Goal: Transaction & Acquisition: Book appointment/travel/reservation

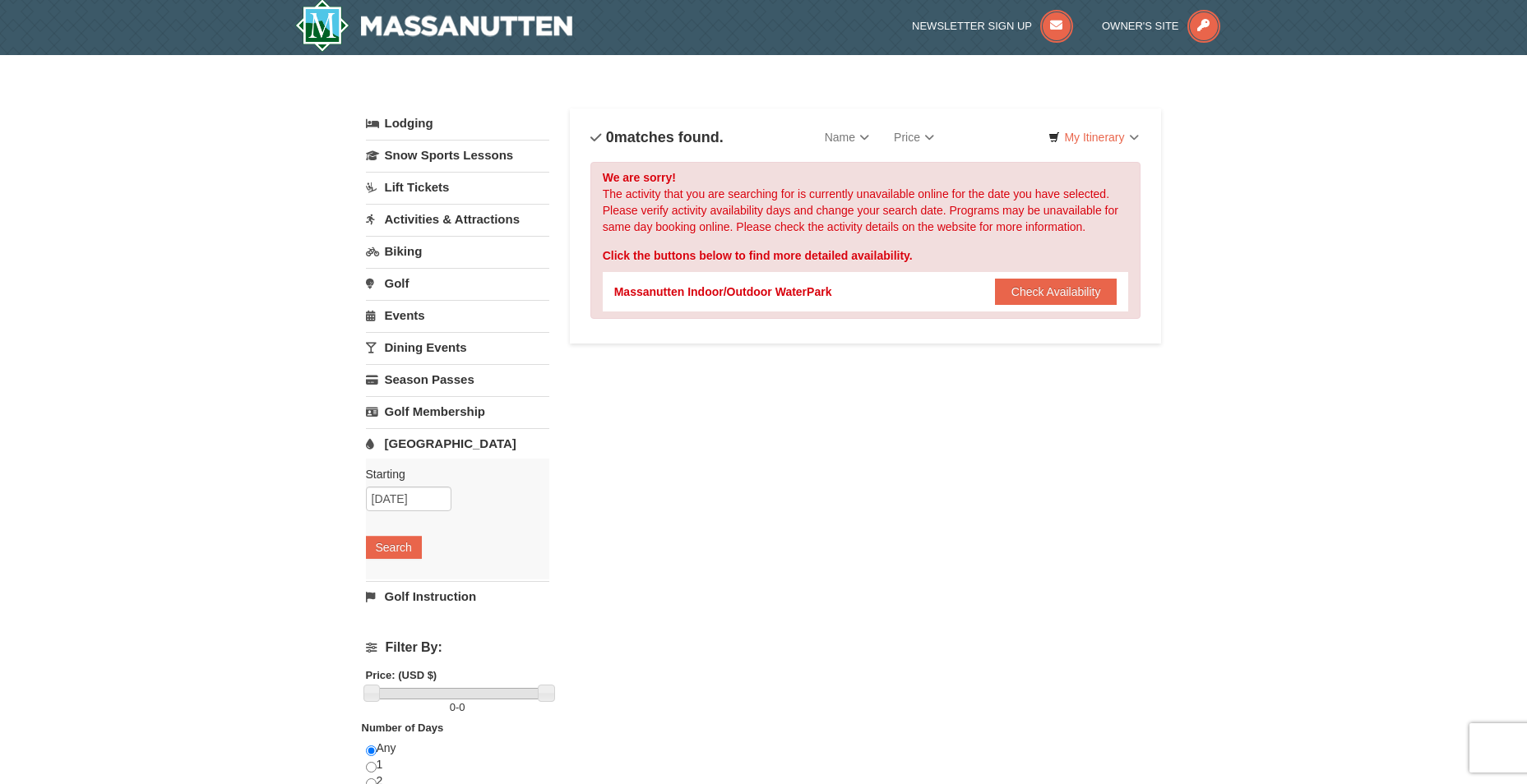
scroll to position [1, 0]
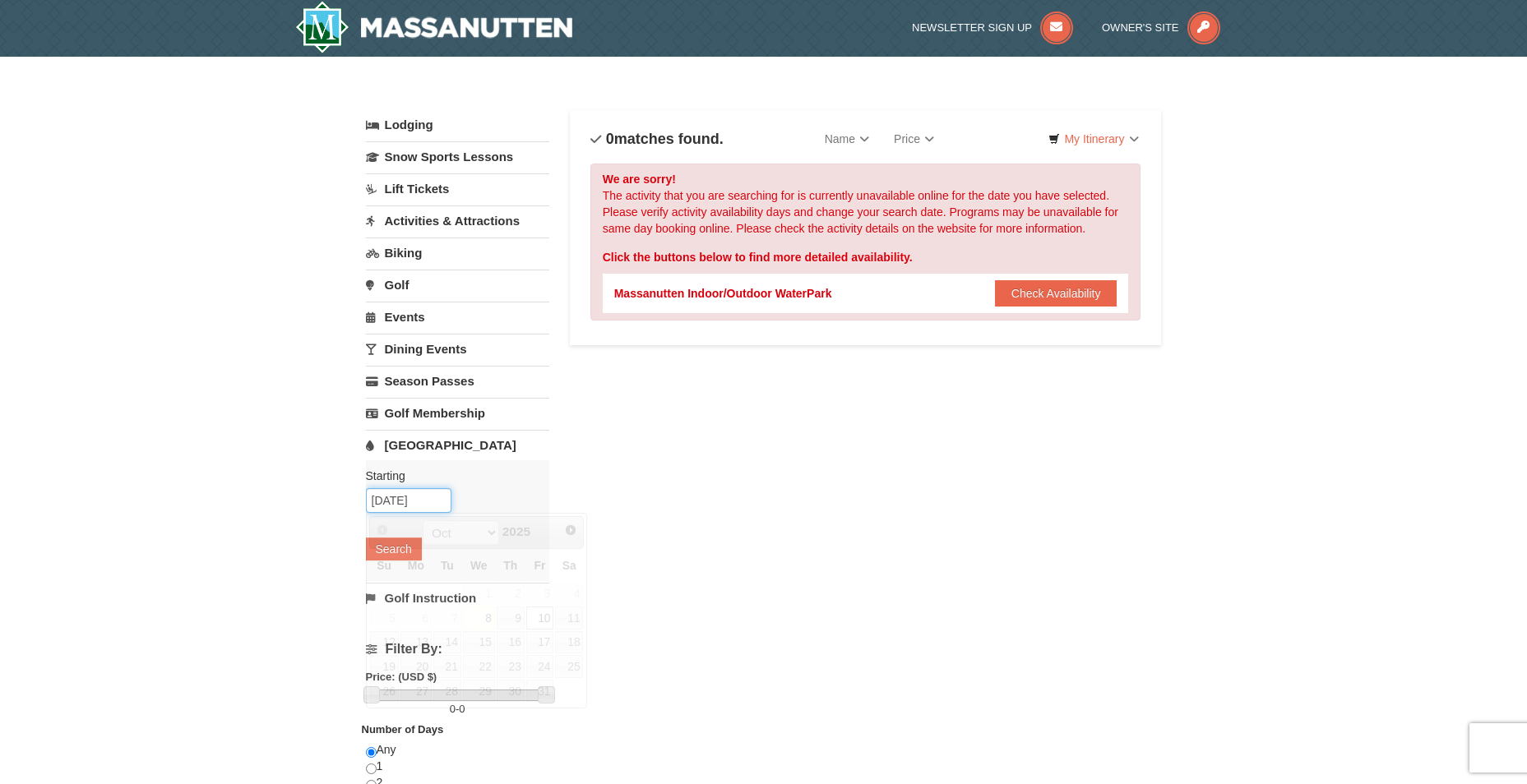
click at [394, 501] on input "10/10/2025" at bounding box center [408, 500] width 85 height 25
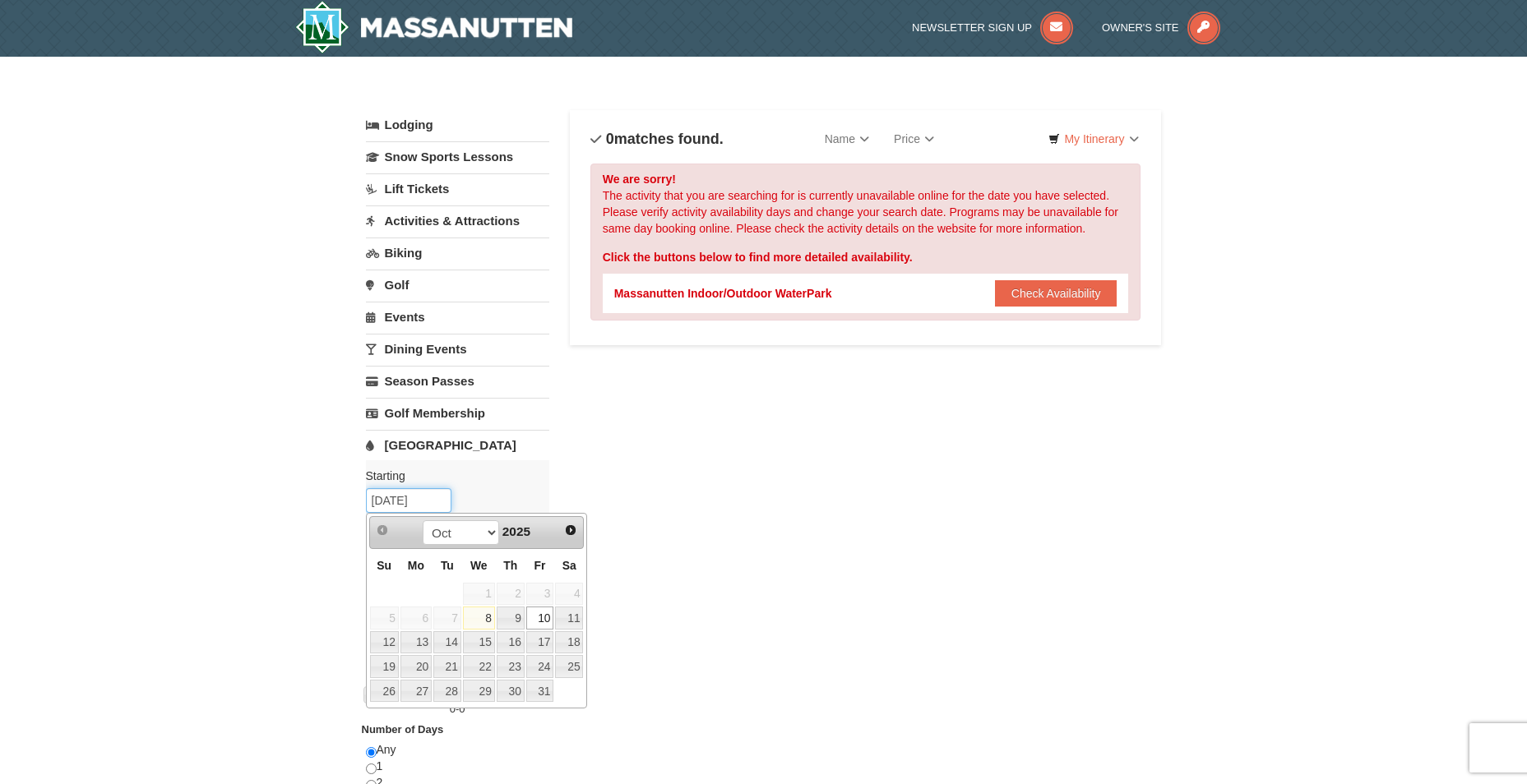
click at [399, 501] on input "10/10/2025" at bounding box center [408, 500] width 85 height 25
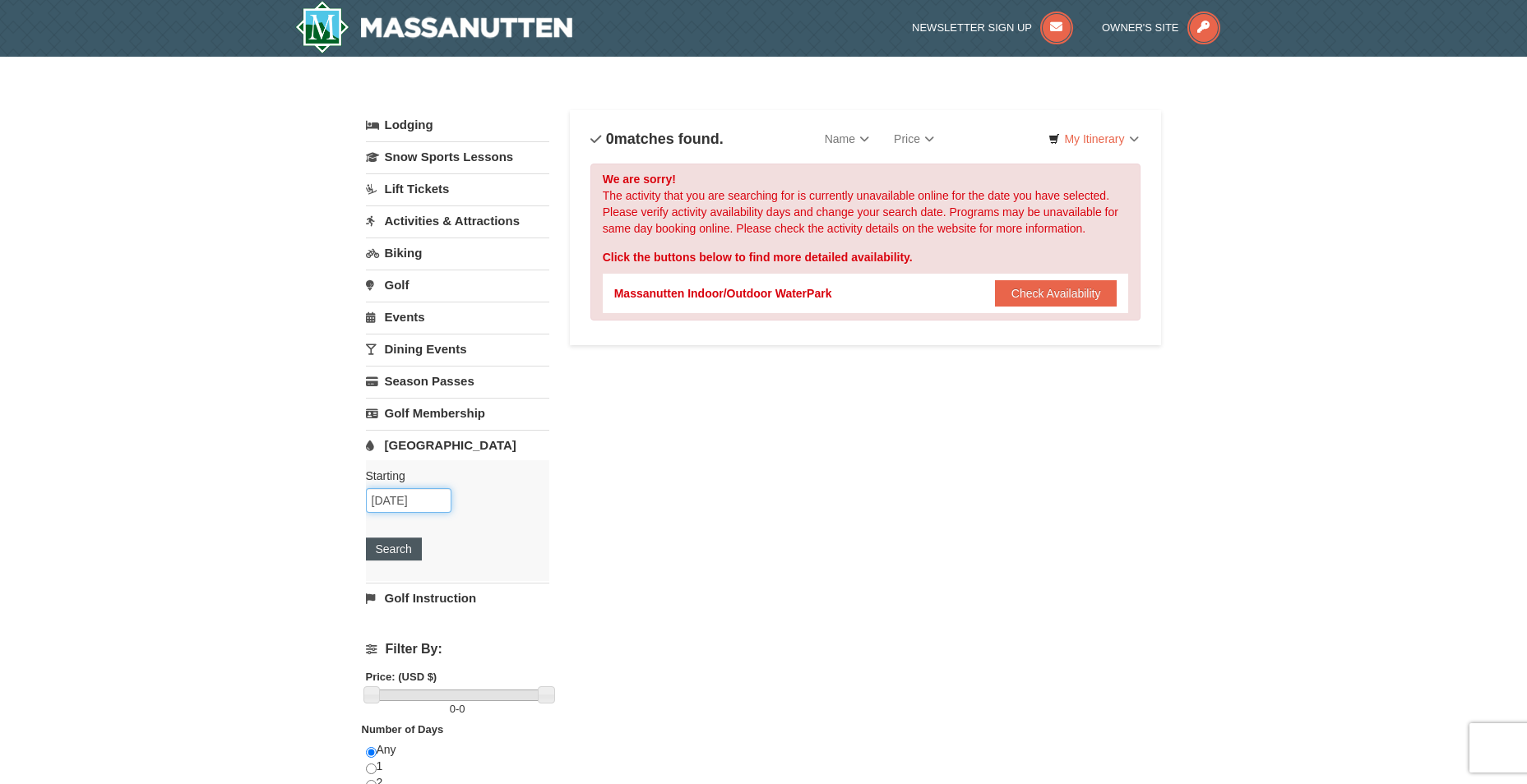
type input "[DATE]"
click at [416, 553] on button "Search" at bounding box center [393, 549] width 56 height 23
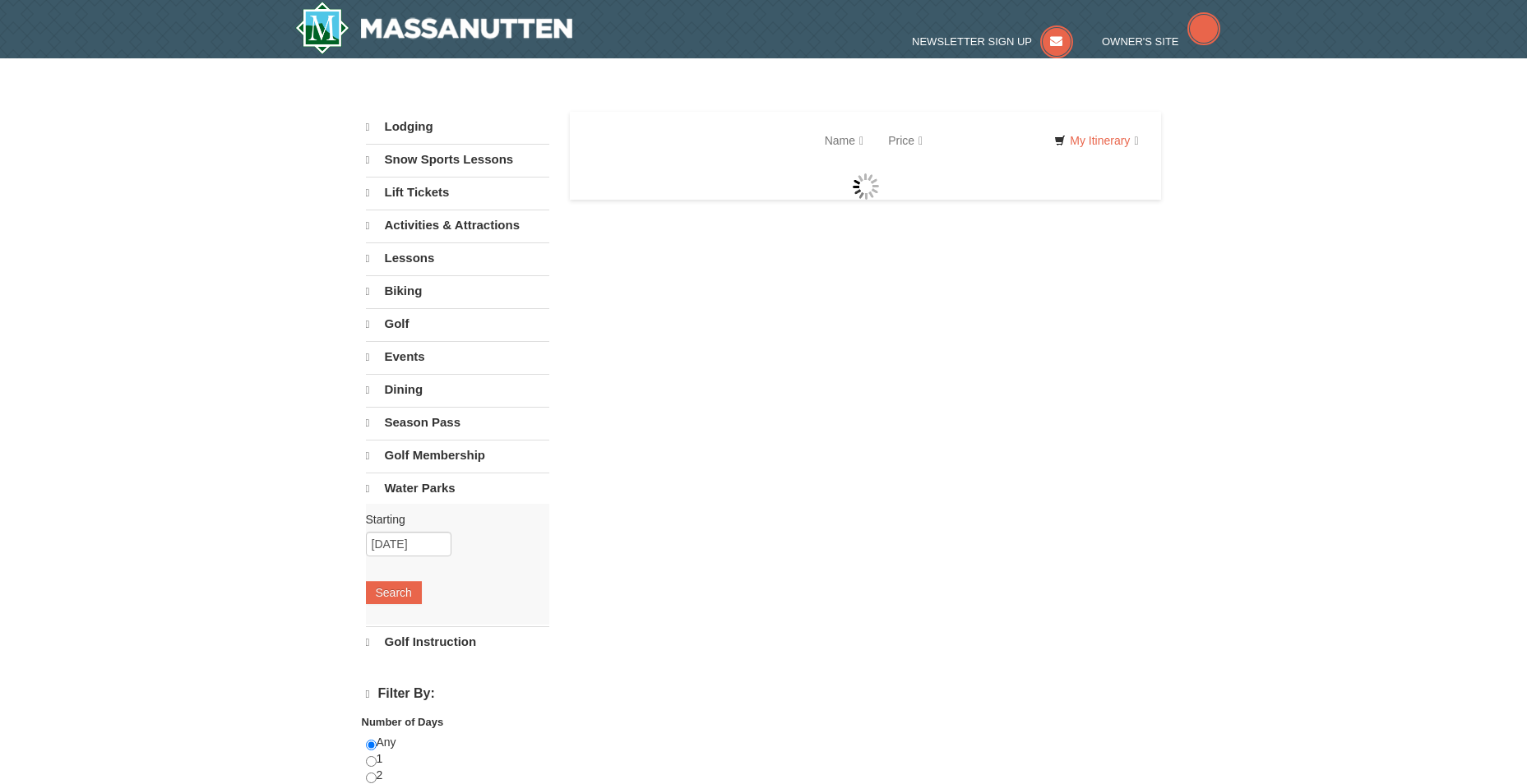
select select "10"
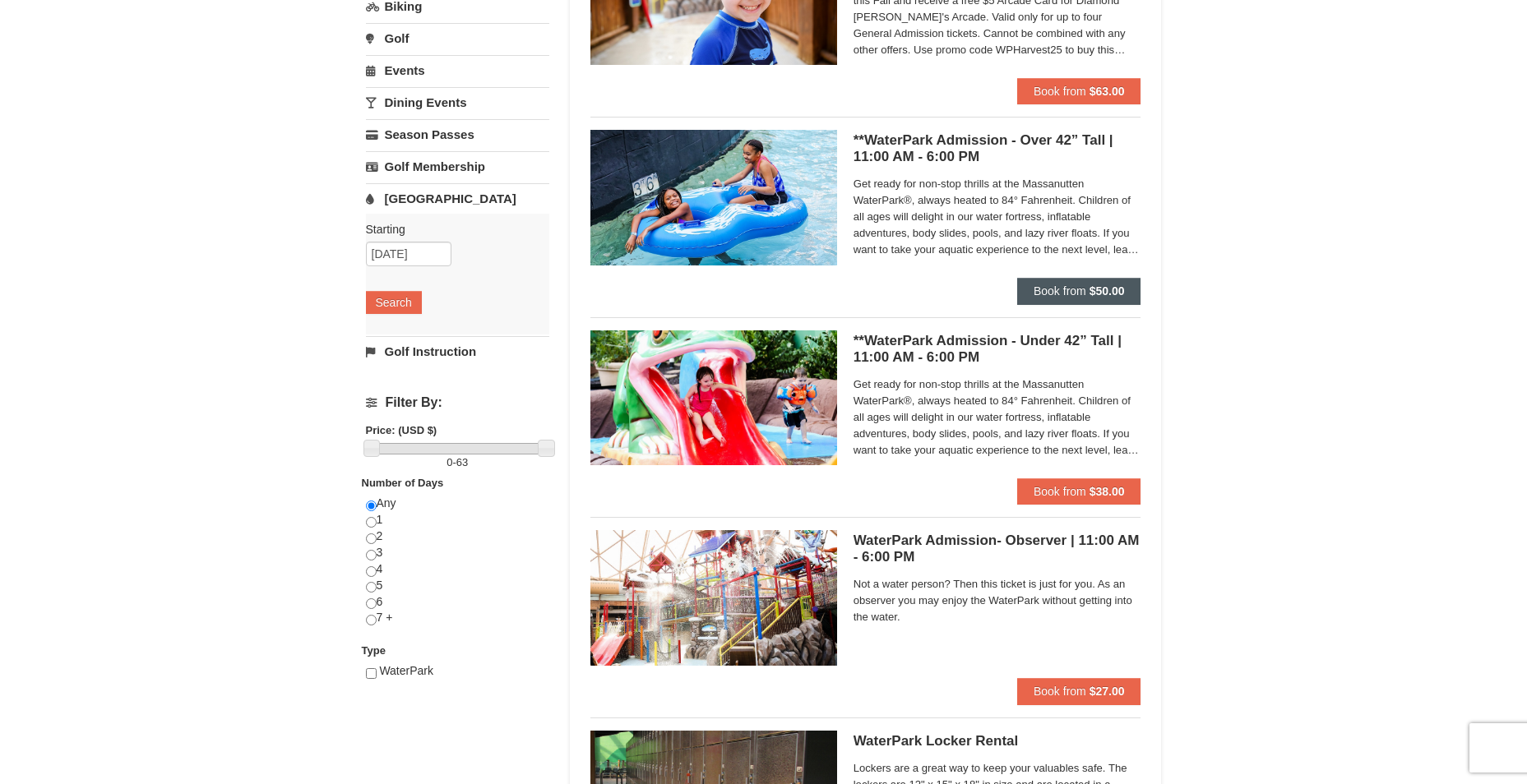
scroll to position [247, 0]
click at [1082, 290] on span "Book from" at bounding box center [1059, 292] width 53 height 13
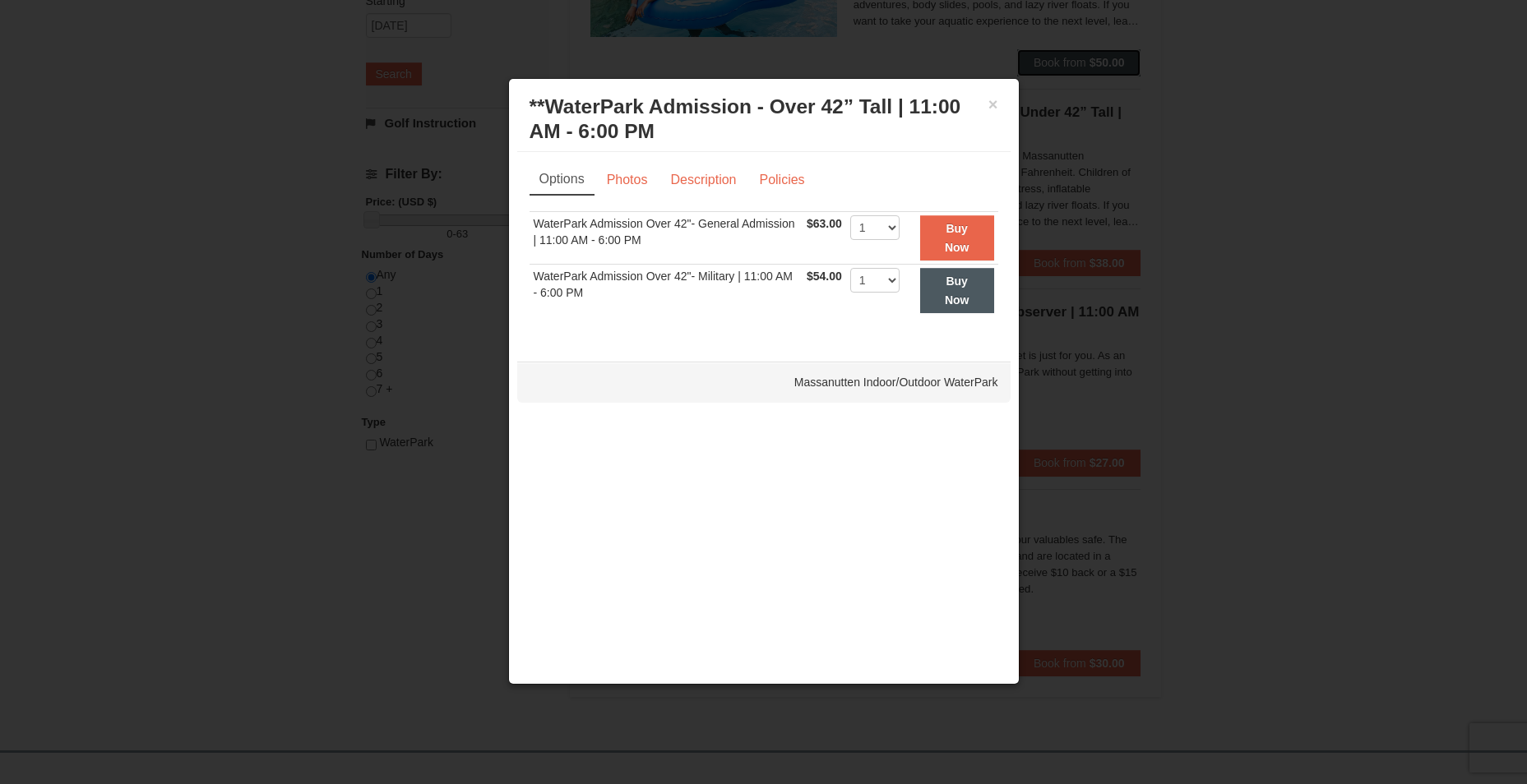
scroll to position [475, 0]
click at [895, 281] on select "1 2 3 4 5 6 7 8 9 10 11 12 13 14 15 16 17 18 19 20 21 22" at bounding box center [875, 280] width 49 height 25
click at [851, 268] on select "1 2 3 4 5 6 7 8 9 10 11 12 13 14 15 16 17 18 19 20 21 22" at bounding box center [875, 280] width 49 height 25
click at [882, 299] on td "1 2 3 4 5 6 7 8 9 10 11 12 13 14 15 16 17 18 19 20 21 22 23 24 25" at bounding box center [875, 291] width 58 height 52
click at [899, 284] on select "1 2 3 4 5 6 7 8 9 10 11 12 13 14 15 16 17 18 19 20 21 22" at bounding box center [875, 280] width 49 height 25
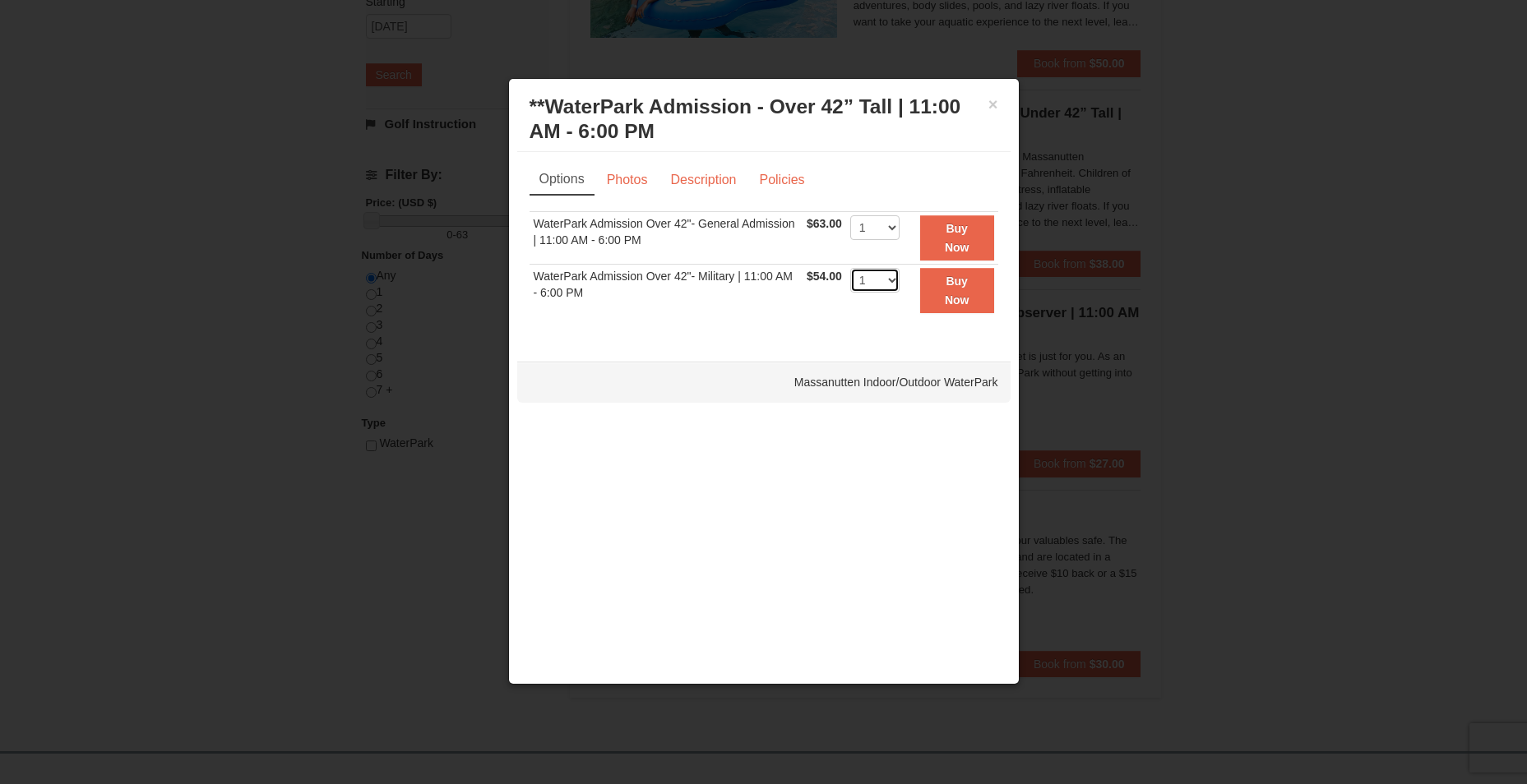
select select "2"
click at [851, 268] on select "1 2 3 4 5 6 7 8 9 10 11 12 13 14 15 16 17 18 19 20 21 22" at bounding box center [875, 280] width 49 height 25
click at [954, 298] on strong "Buy Now" at bounding box center [957, 290] width 25 height 31
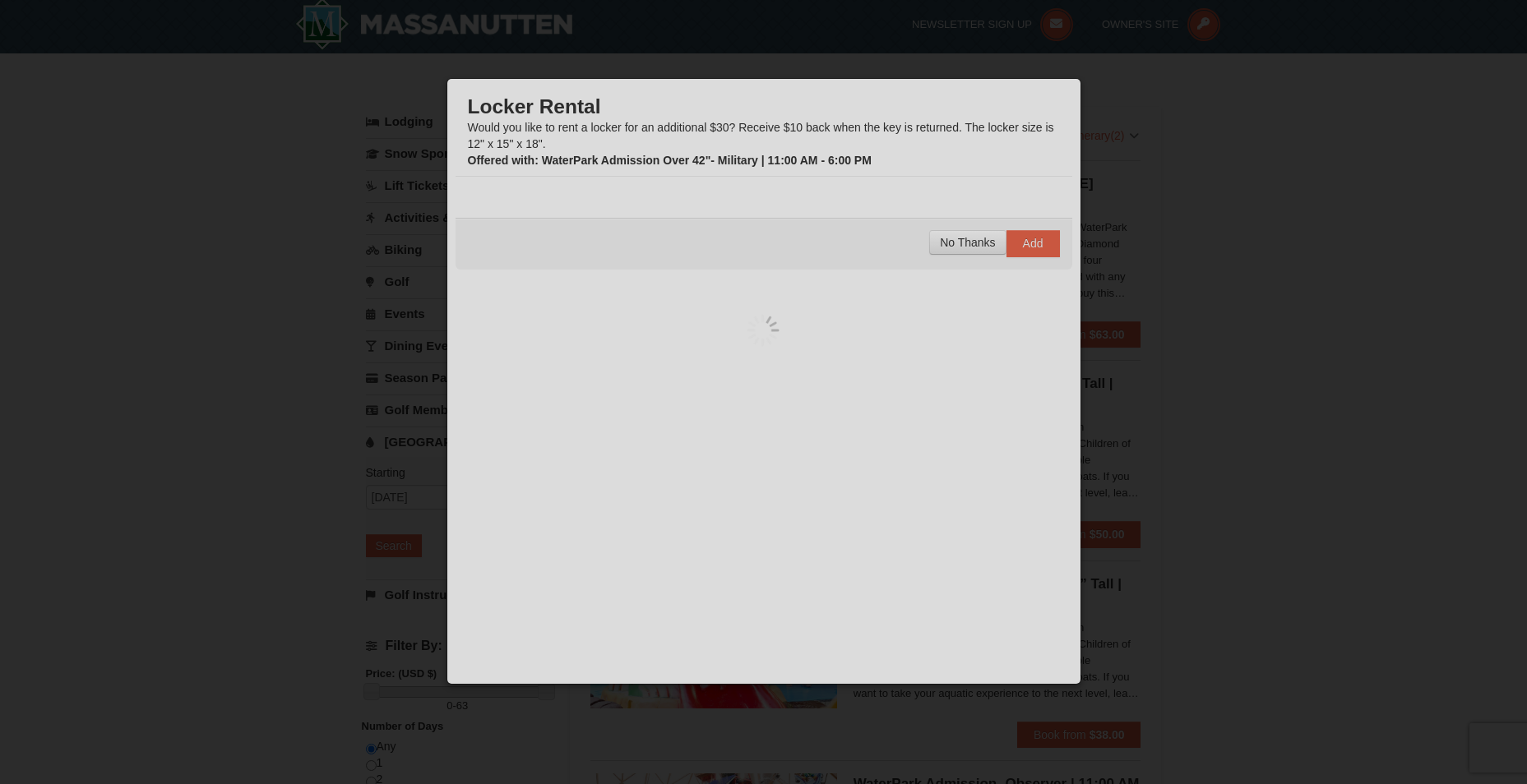
scroll to position [5, 0]
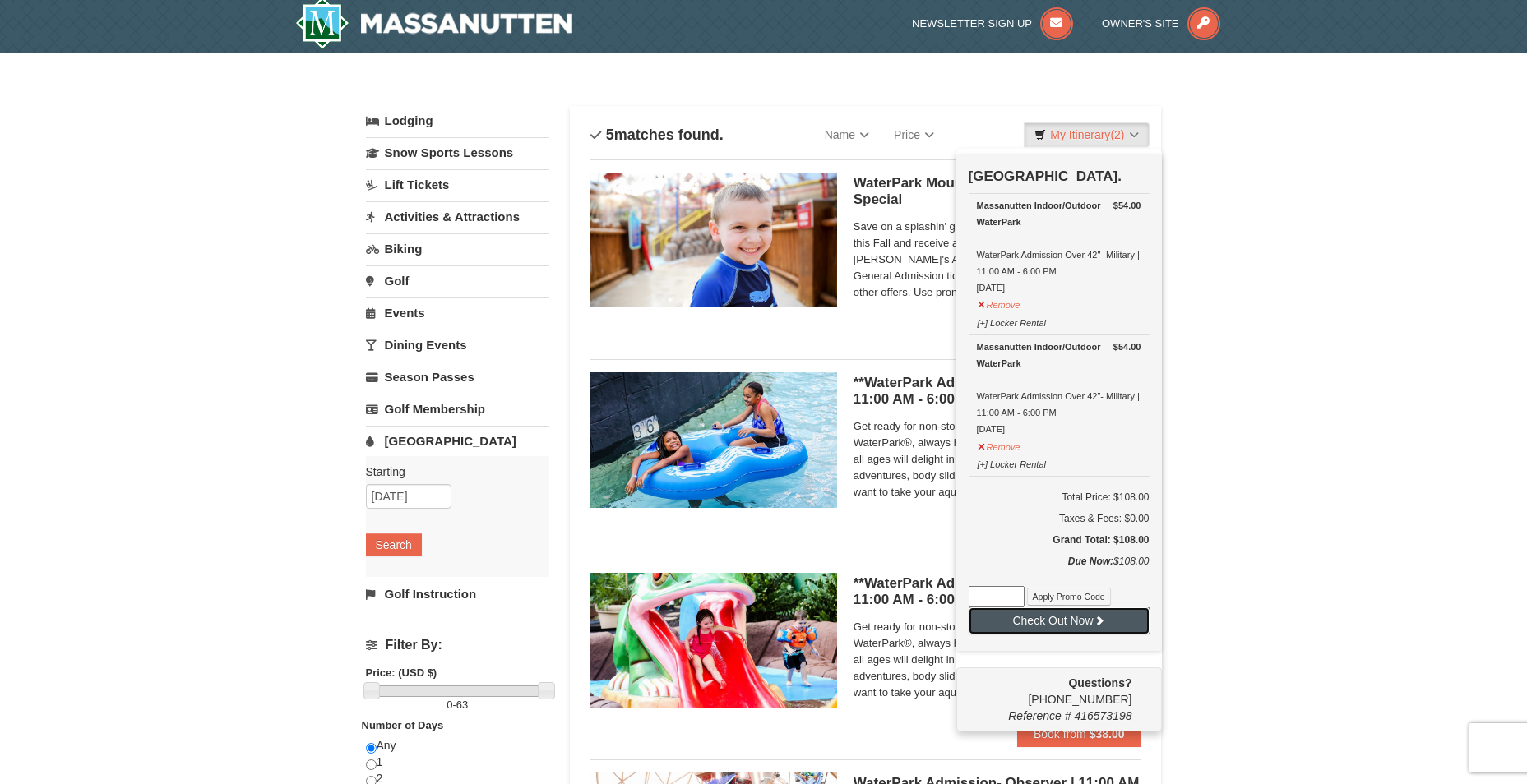
click at [1074, 623] on button "Check Out Now" at bounding box center [1059, 620] width 181 height 27
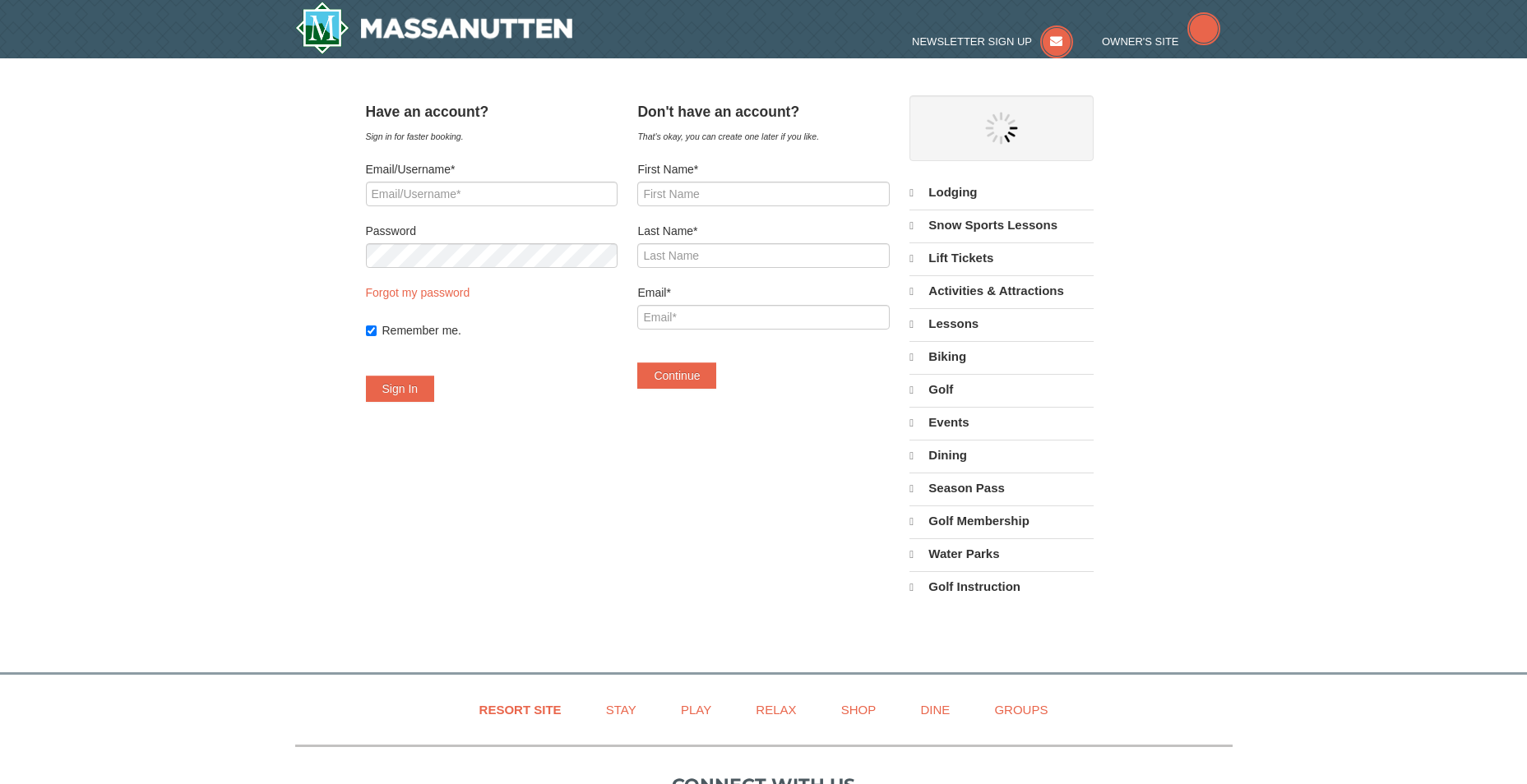
select select "10"
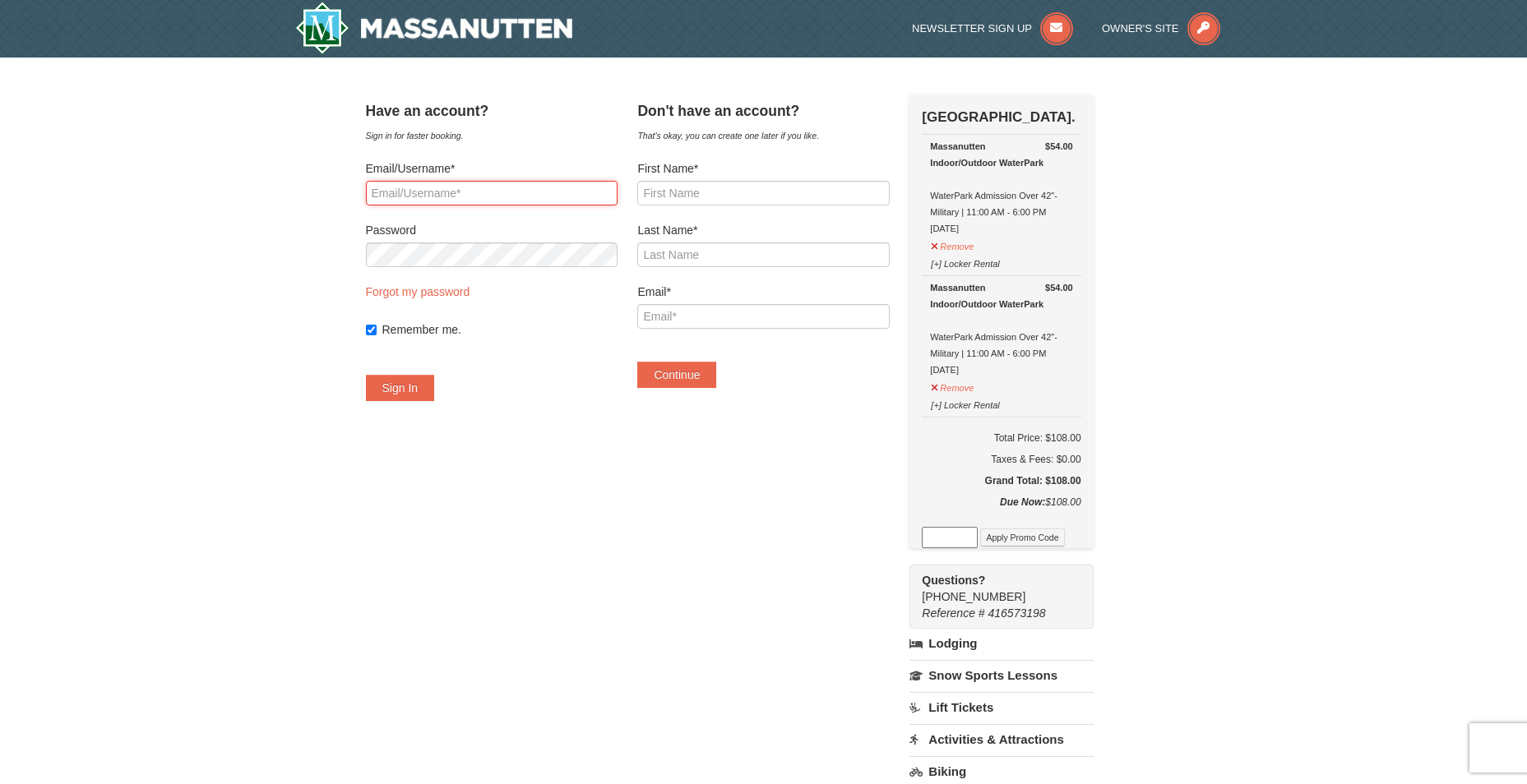
click at [456, 203] on input "Email/Username*" at bounding box center [492, 193] width 252 height 25
type input "[EMAIL_ADDRESS][DOMAIN_NAME]"
click at [446, 294] on link "Forgot my password" at bounding box center [418, 292] width 104 height 13
type input "linfx73@yahoo.com"
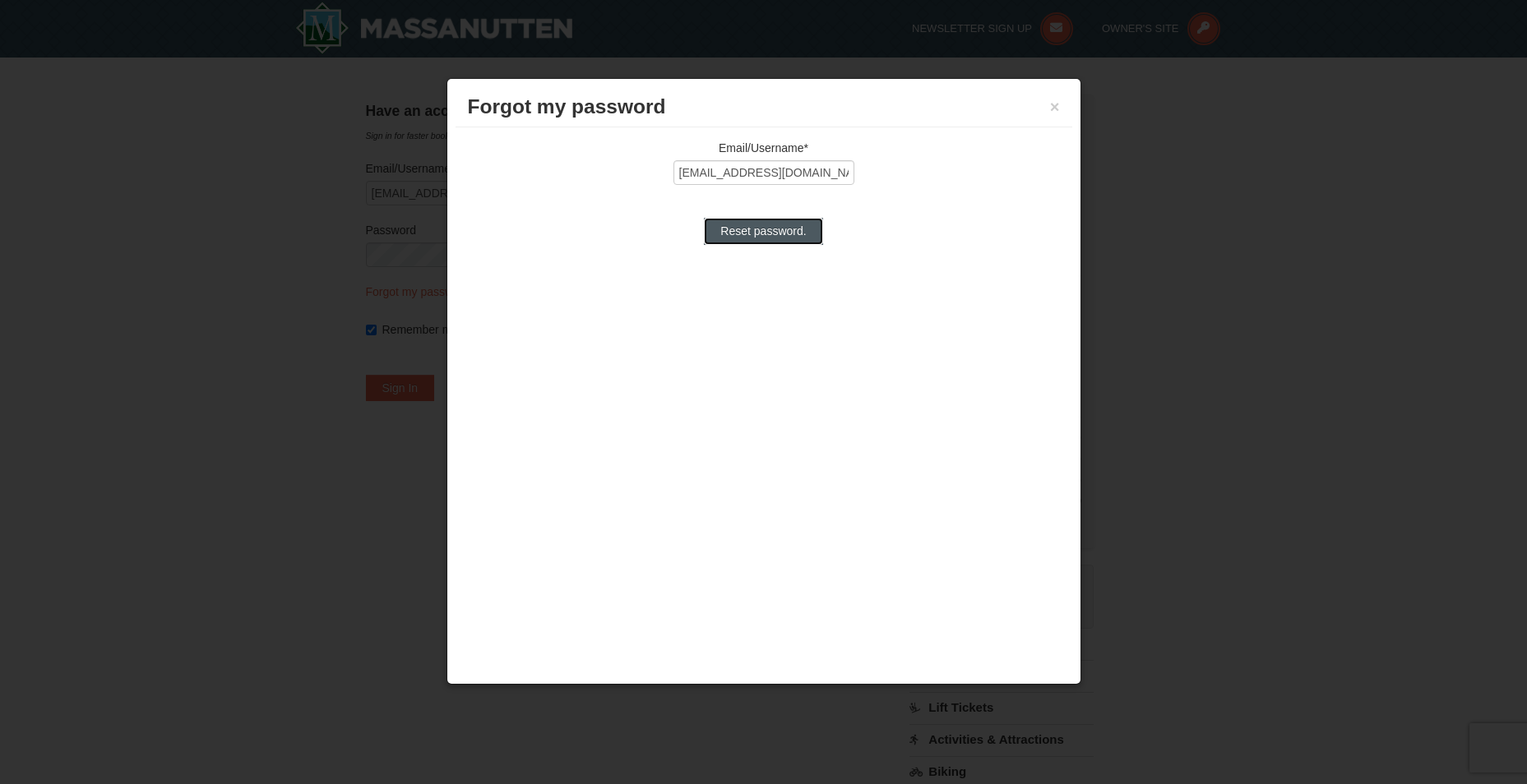
click at [755, 228] on input "Reset password." at bounding box center [763, 231] width 118 height 27
type input "Processing..."
type input "linfx73@yahoo.com"
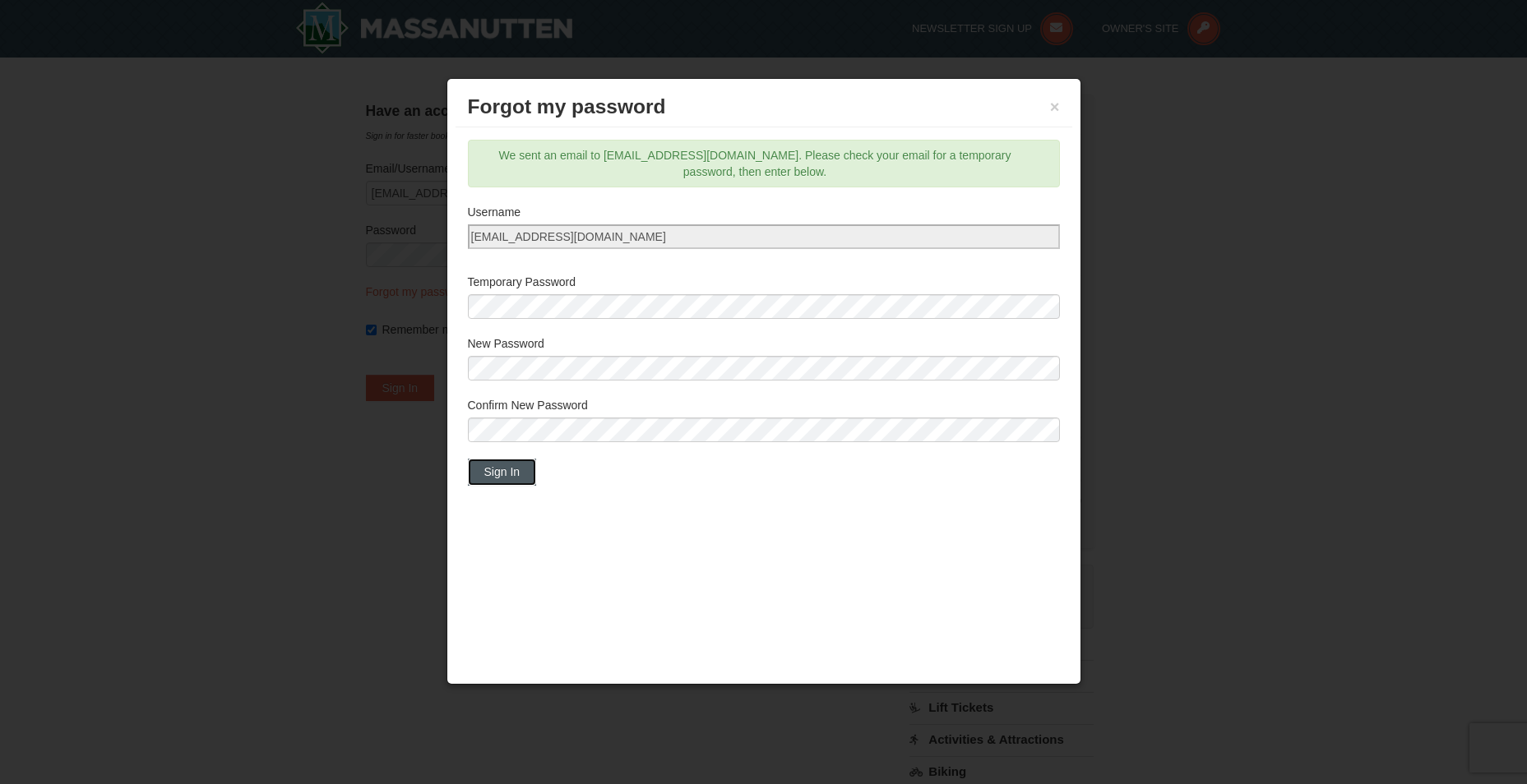
click at [511, 484] on button "Sign In" at bounding box center [502, 472] width 69 height 27
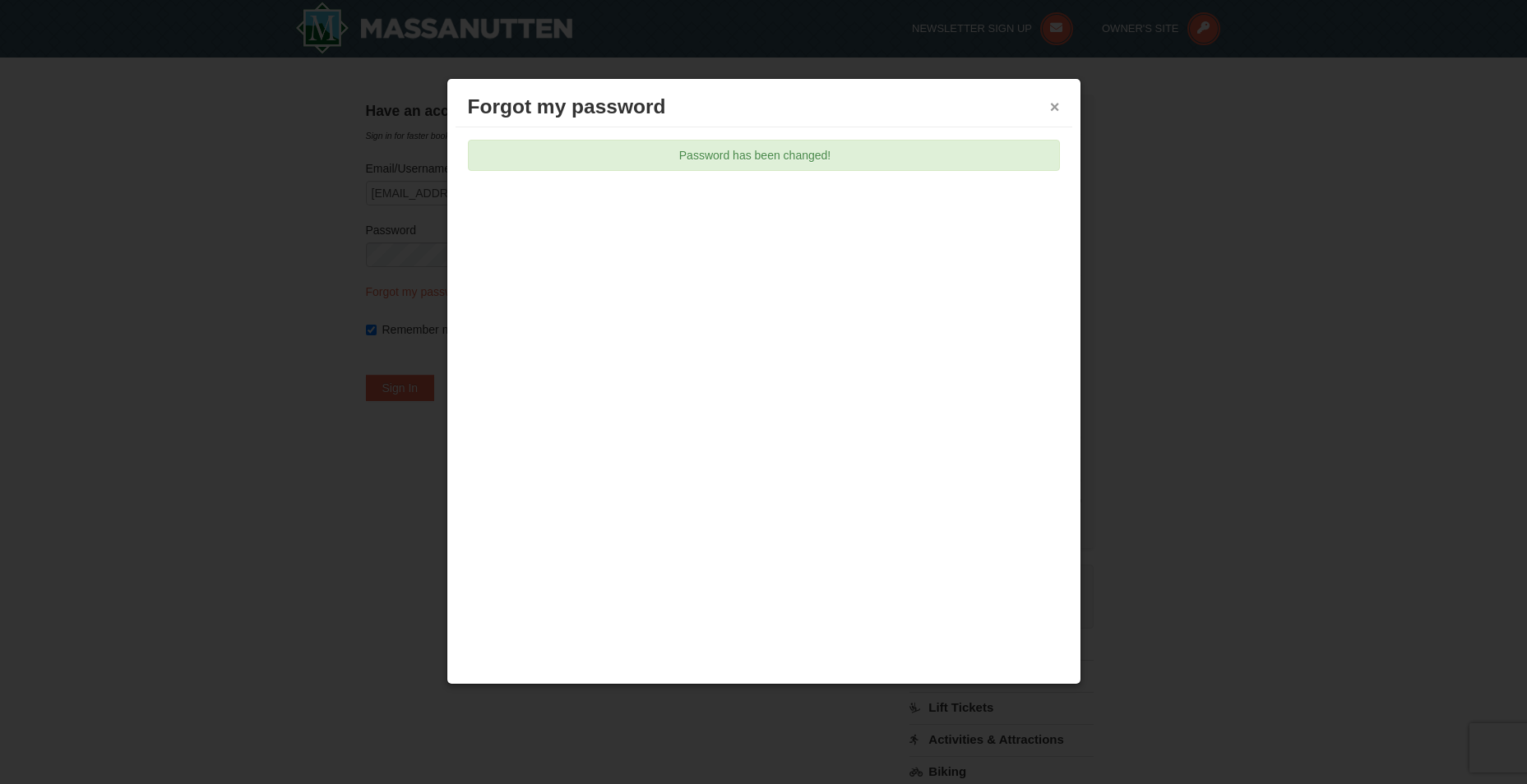
click at [1053, 114] on button "×" at bounding box center [1054, 106] width 9 height 16
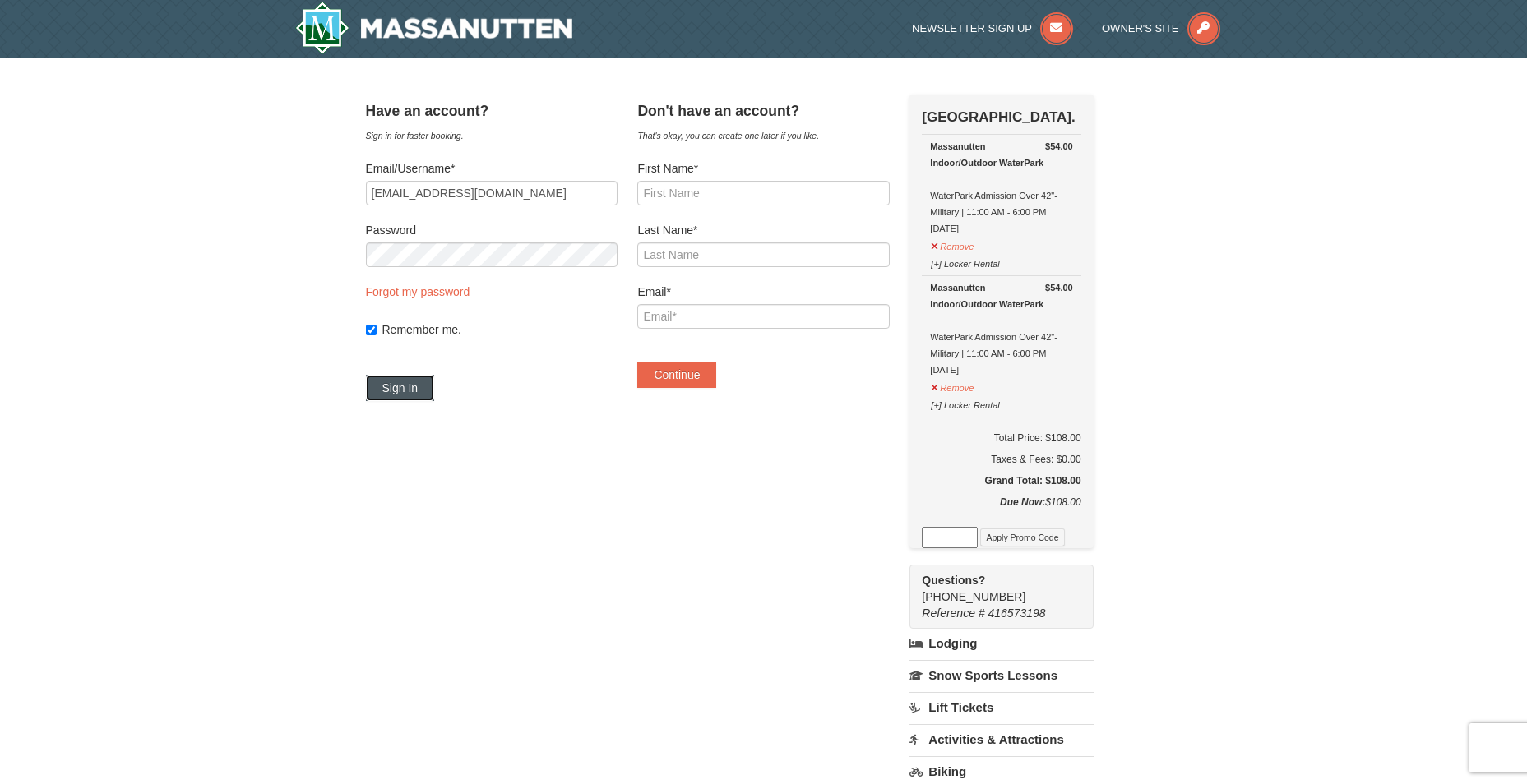
click at [435, 380] on button "Sign In" at bounding box center [400, 388] width 69 height 27
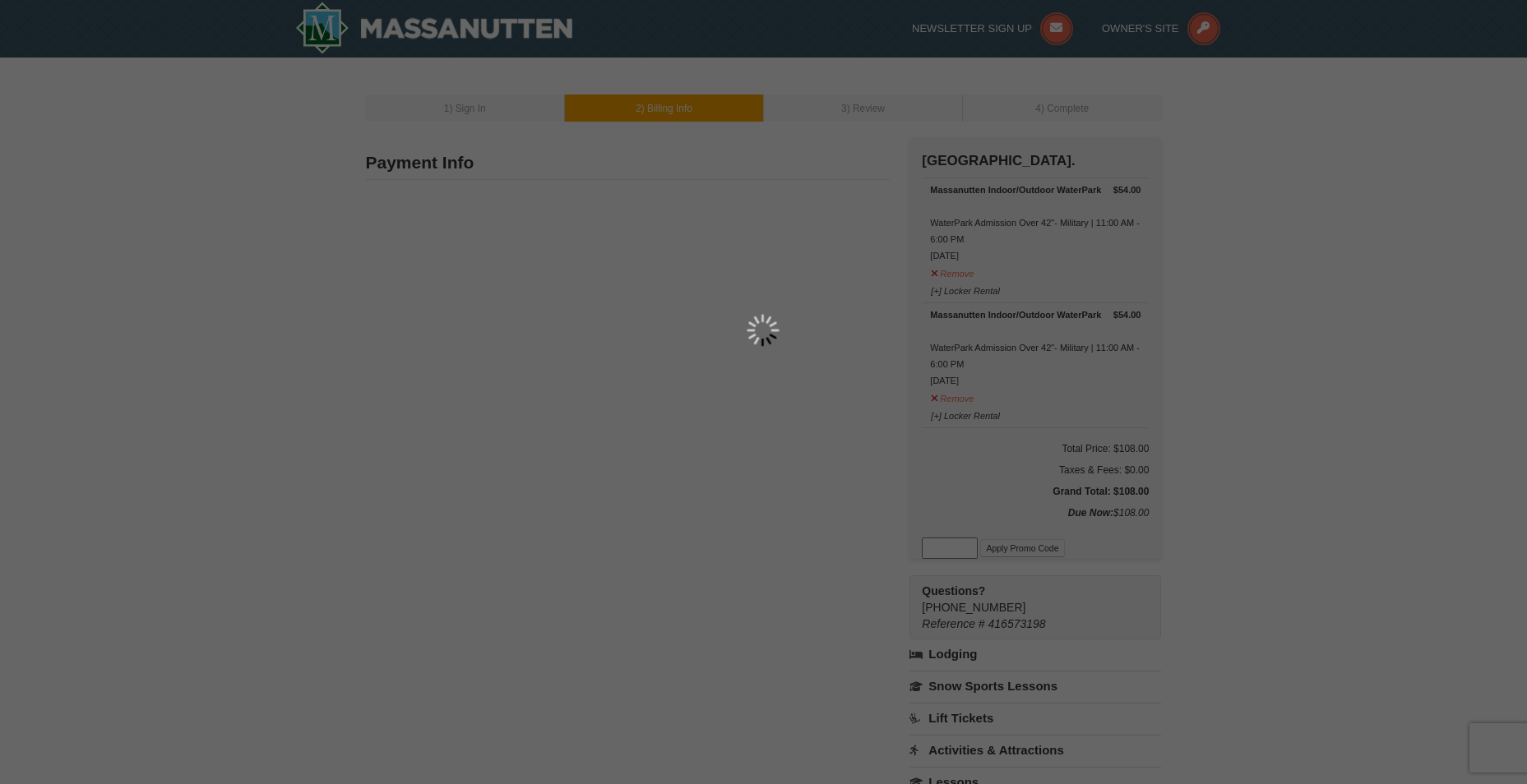
type input "2121 N Westmoreland St"
type input "Apt 523"
type input "Arlington"
type input "22213"
type input "757"
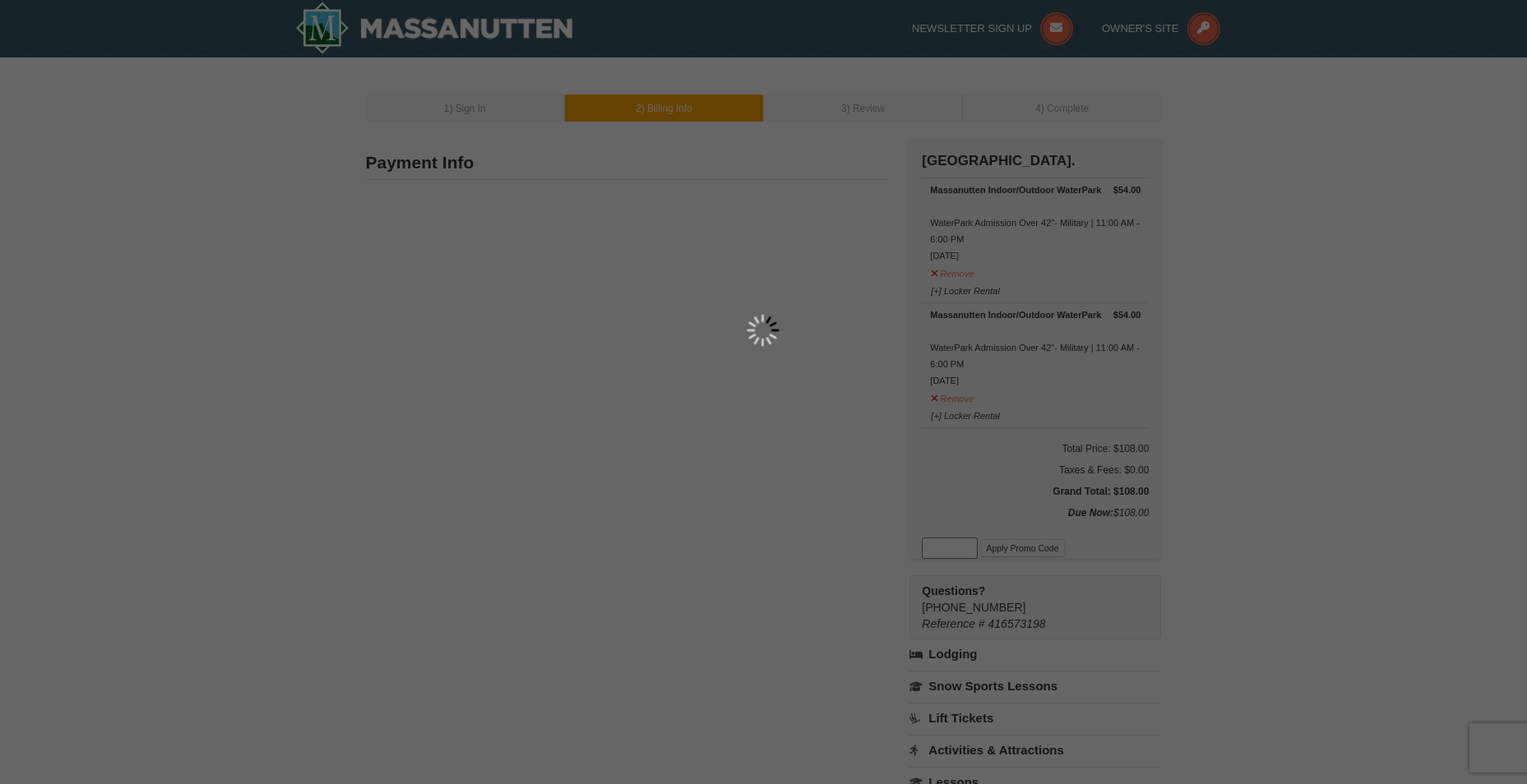
type input "556"
type input "8094"
type input "[EMAIL_ADDRESS][DOMAIN_NAME]"
select select "VA"
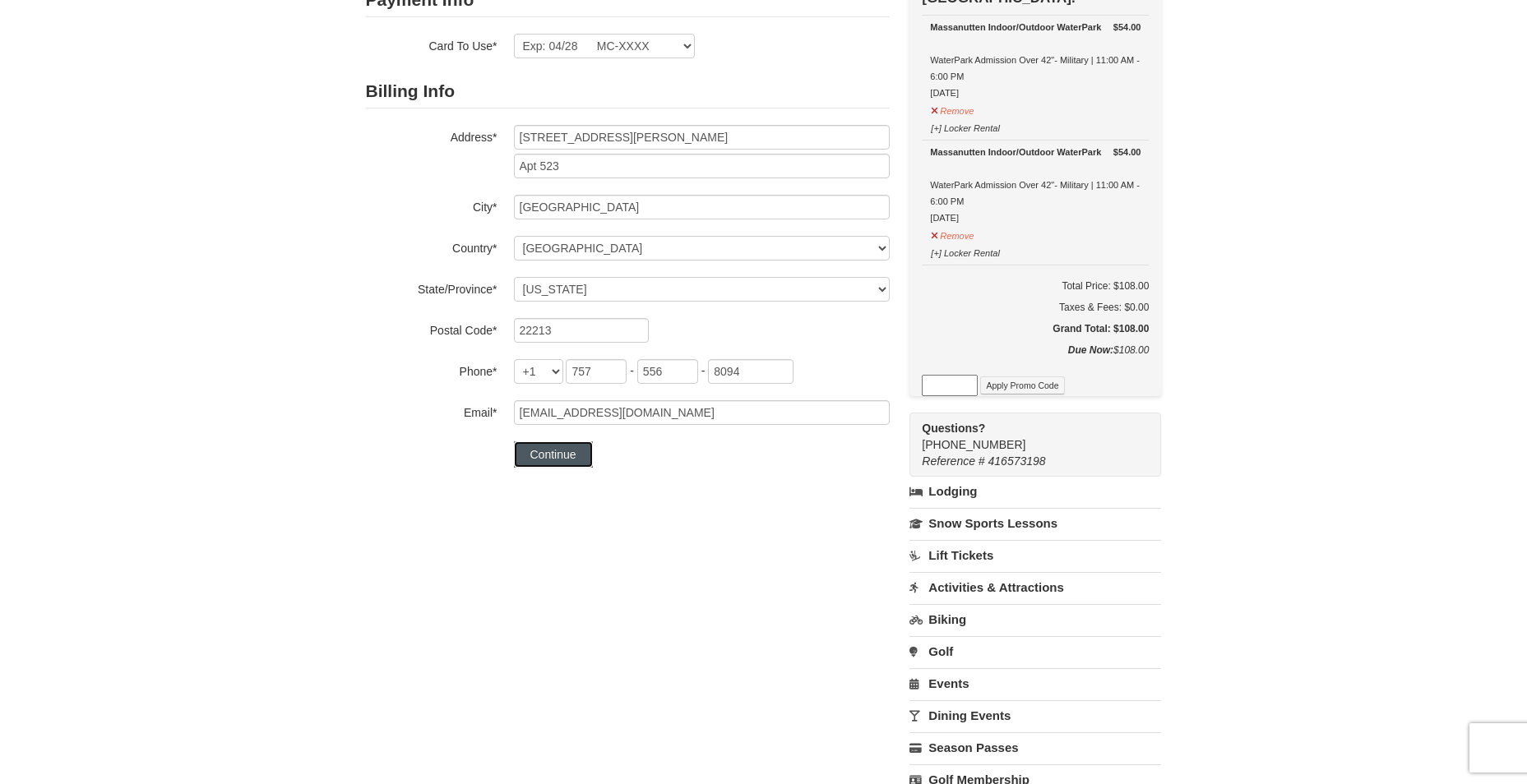
click at [572, 450] on button "Continue" at bounding box center [554, 455] width 79 height 27
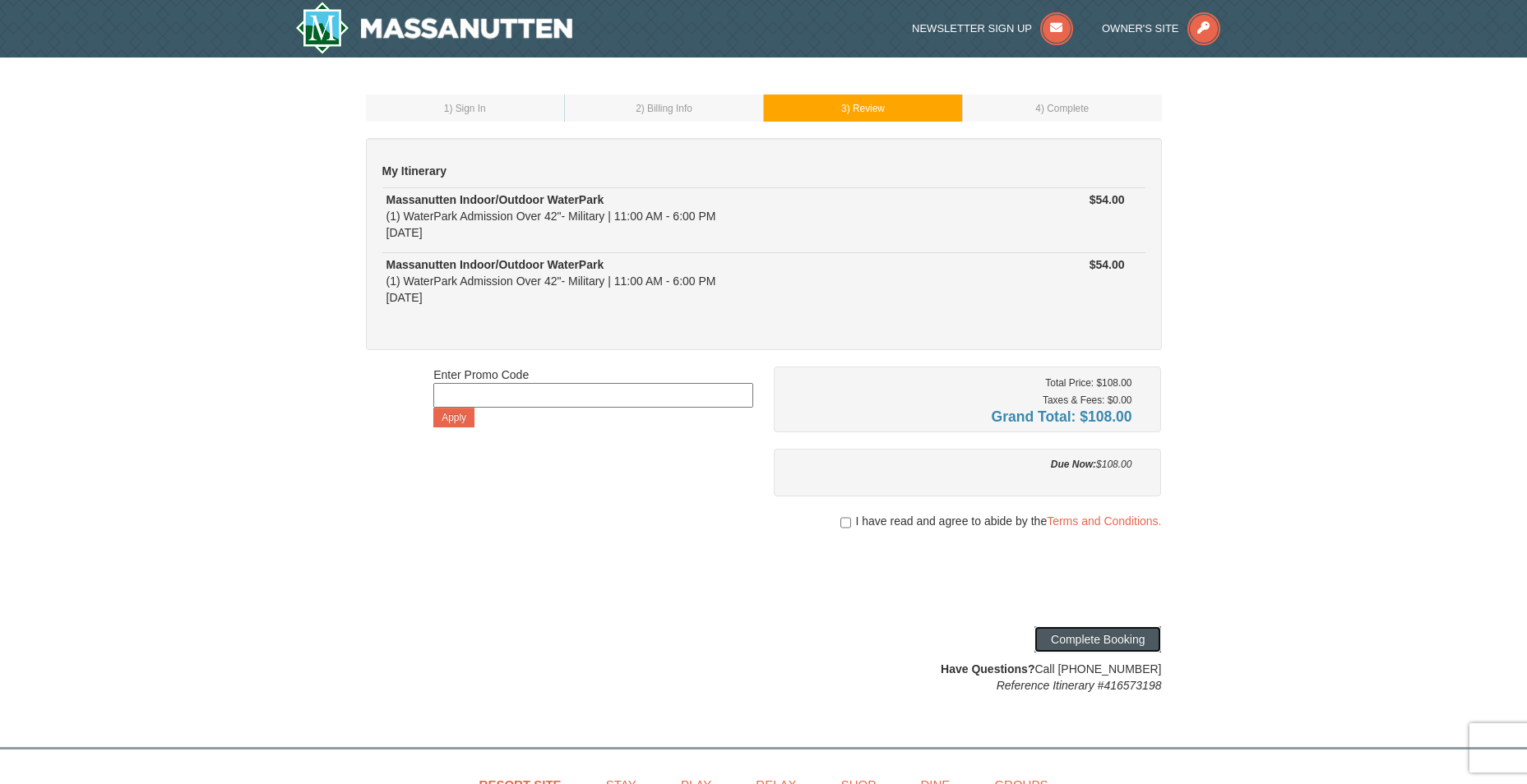
click at [1083, 637] on button "Complete Booking" at bounding box center [1097, 639] width 127 height 27
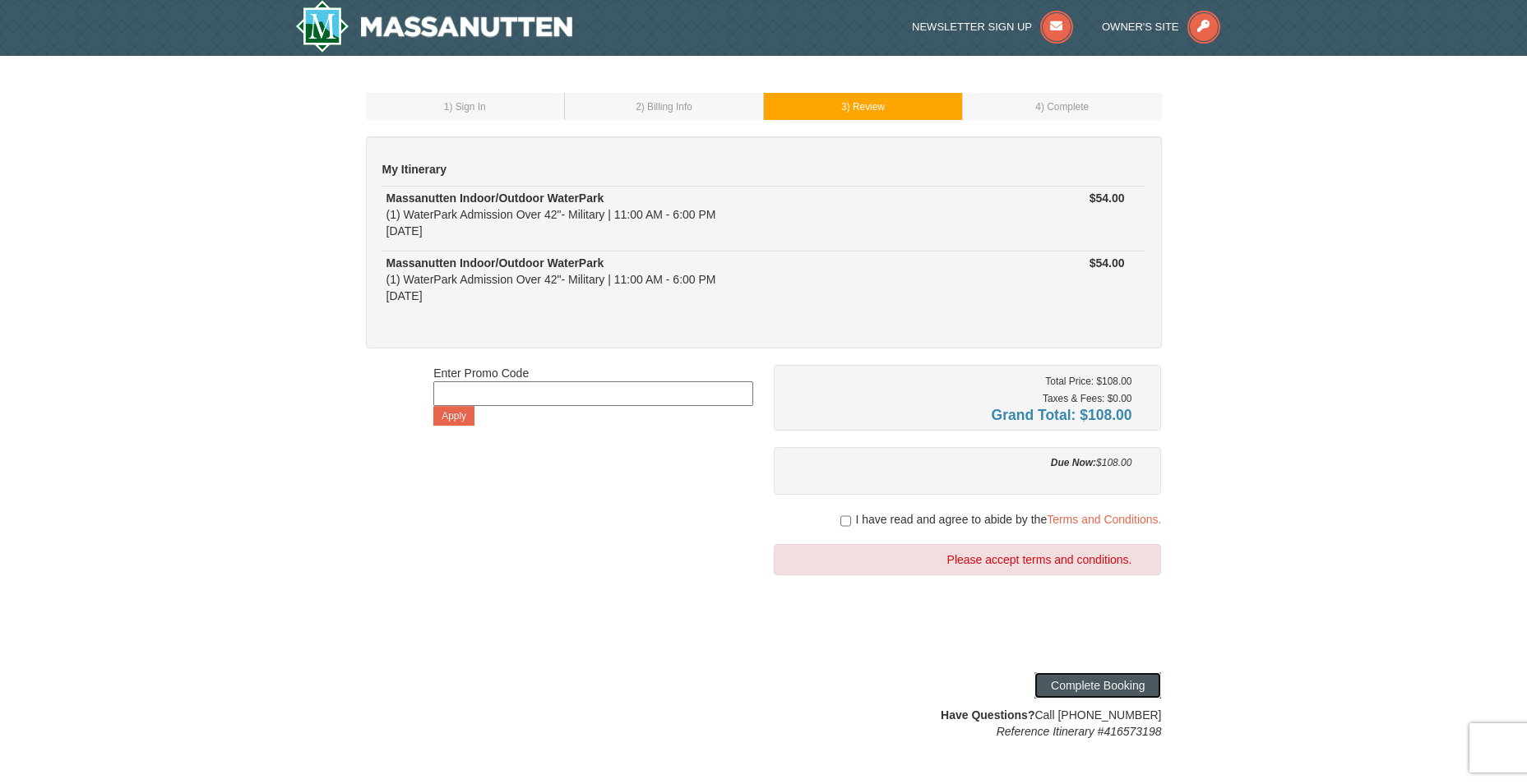
scroll to position [1, 0]
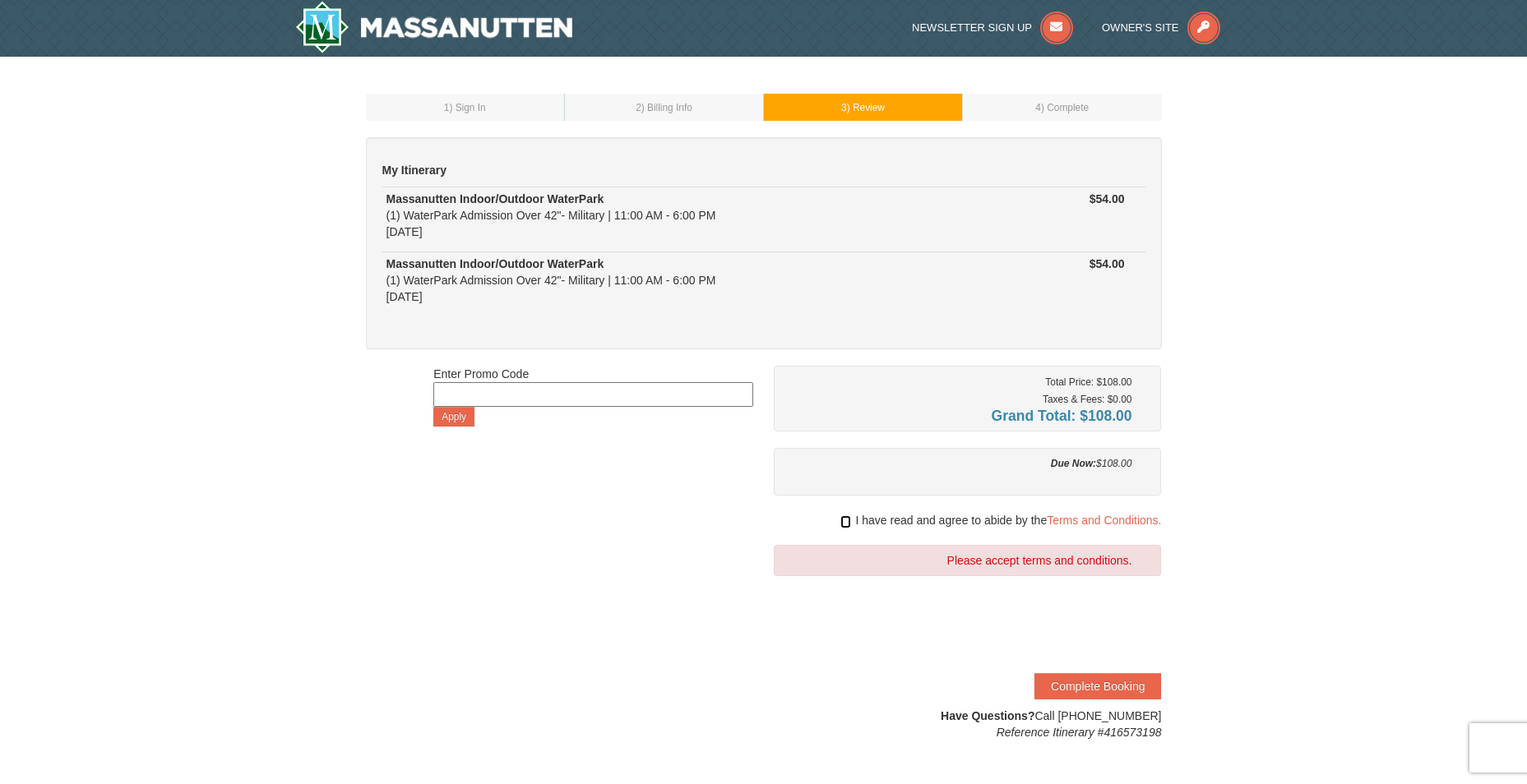
click at [843, 517] on input "checkbox" at bounding box center [845, 522] width 10 height 13
checkbox input "true"
click at [1074, 683] on button "Complete Booking" at bounding box center [1097, 687] width 127 height 27
